Goal: Information Seeking & Learning: Understand process/instructions

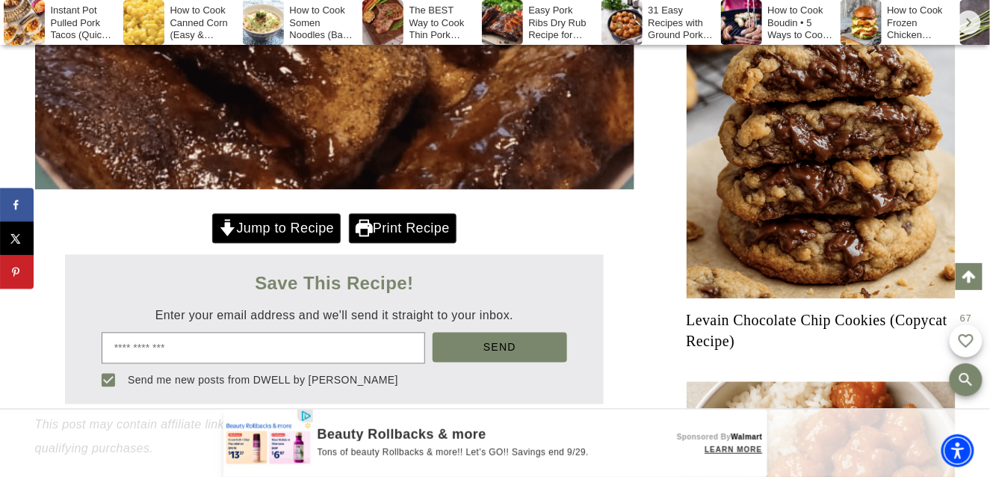
click at [610, 236] on div "Jump to Recipe Print Recipe" at bounding box center [334, 231] width 599 height 34
click at [325, 227] on link "Jump to Recipe" at bounding box center [276, 229] width 128 height 31
